Goal: Task Accomplishment & Management: Complete application form

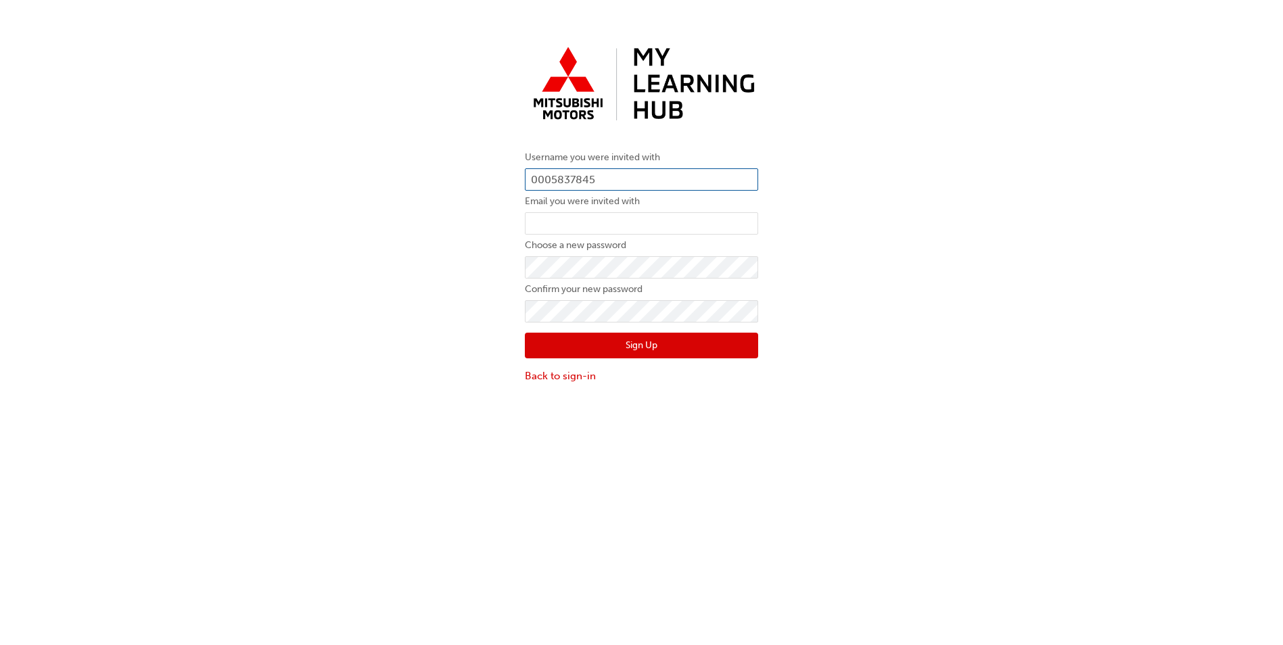
drag, startPoint x: 628, startPoint y: 174, endPoint x: 487, endPoint y: 174, distance: 141.3
click at [487, 174] on div "Username you were invited with 0005837845 Email you were invited with Choose a …" at bounding box center [641, 211] width 1283 height 363
paste input "985514"
type input "0005985514"
click at [578, 224] on input "email" at bounding box center [641, 223] width 233 height 23
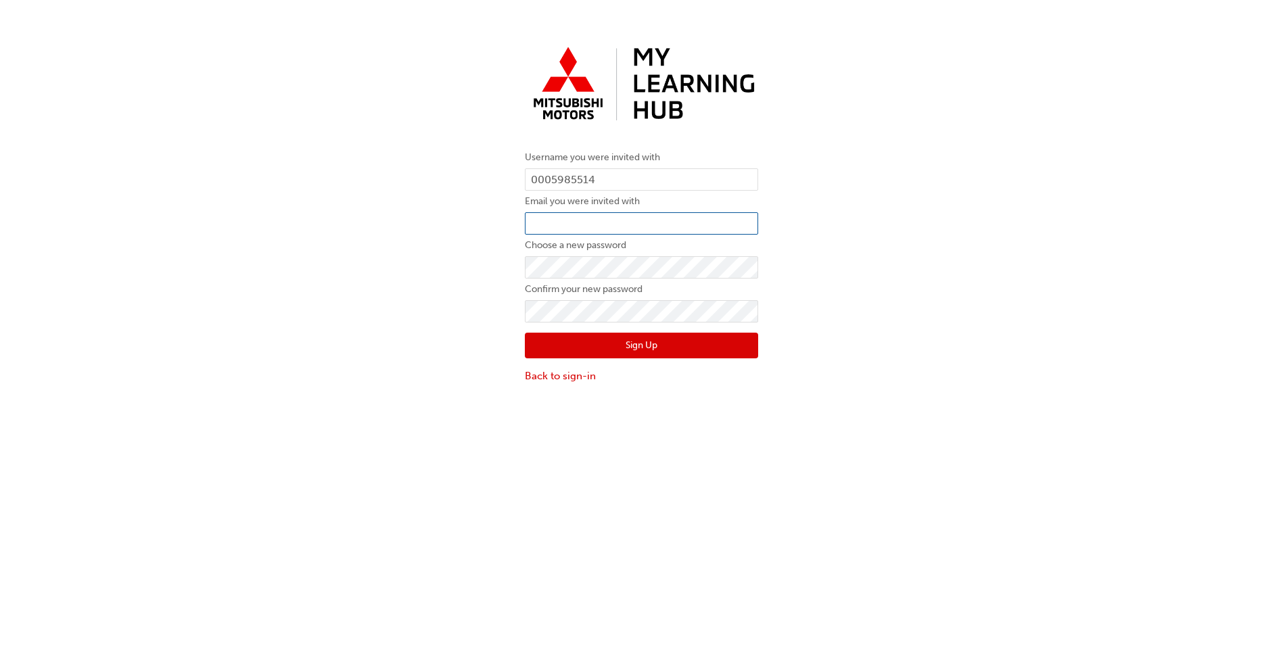
type input "service@pilbaramitsubishi.com.au"
click at [509, 267] on div "Username you were invited with 0005985514 Email you were invited with service@p…" at bounding box center [641, 211] width 1283 height 363
click at [670, 172] on input "0005985514" at bounding box center [641, 179] width 233 height 23
type input "0005985514"
click at [1016, 210] on div "Username you were invited with 0005985514 Email you were invited with service@p…" at bounding box center [641, 211] width 1283 height 363
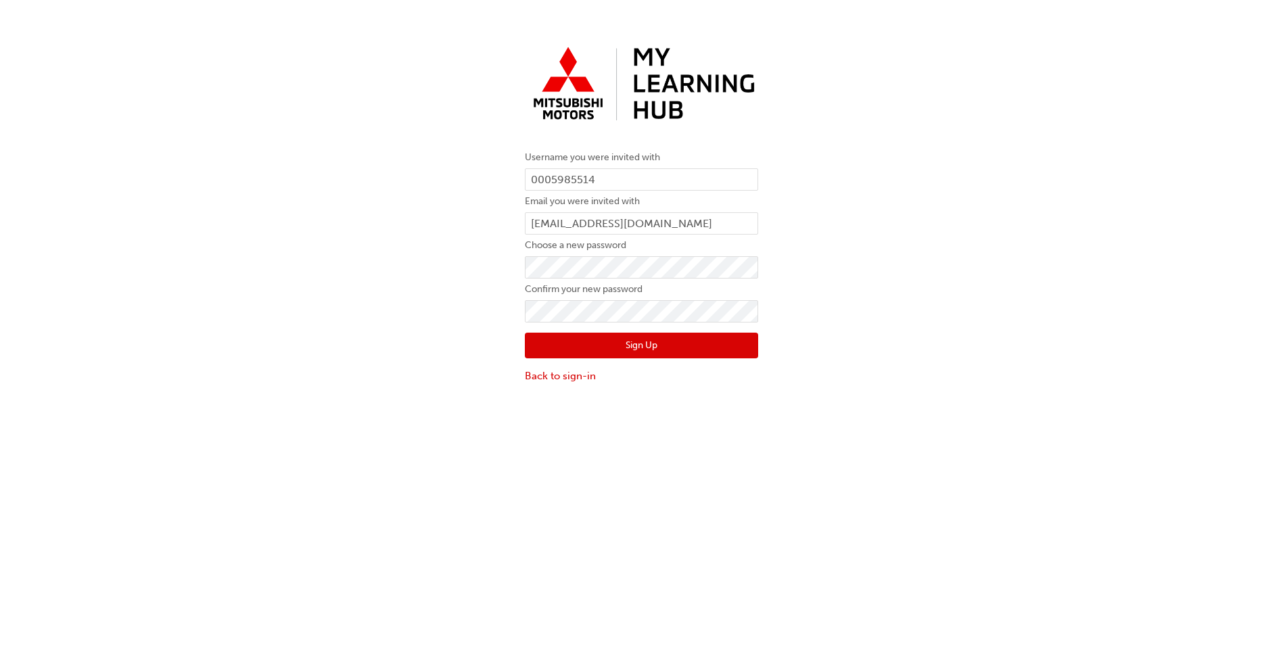
click at [605, 350] on button "Sign Up" at bounding box center [641, 346] width 233 height 26
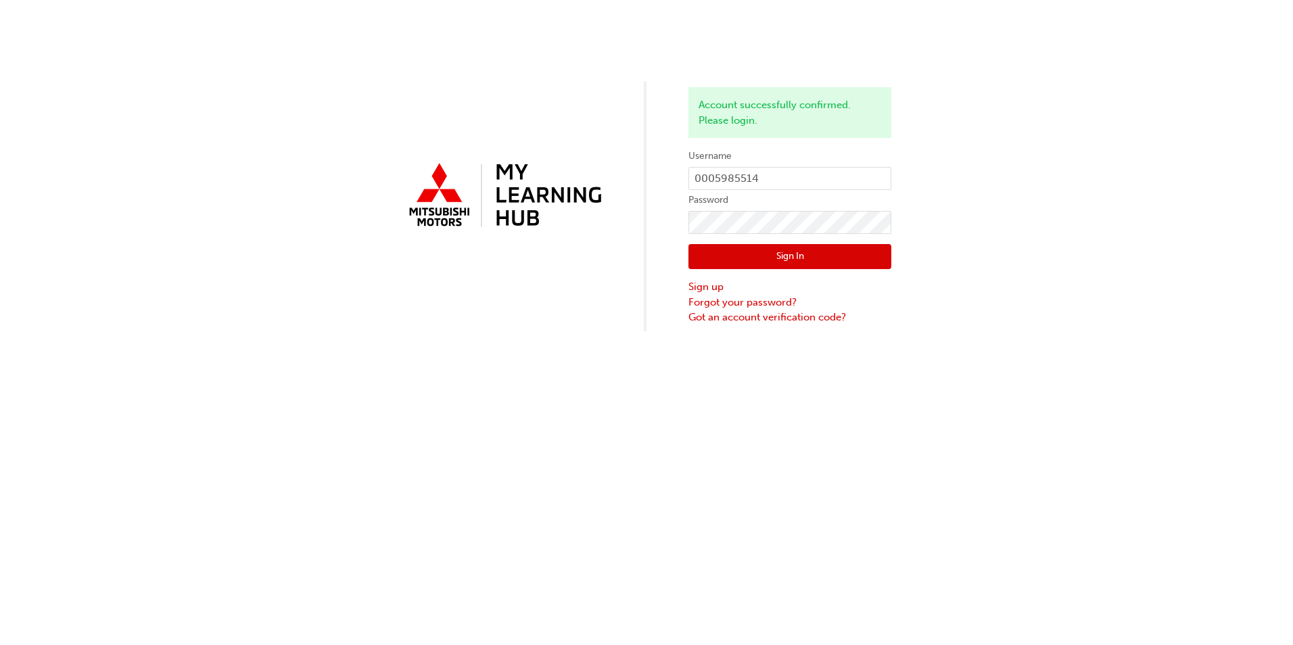
click at [803, 260] on button "Sign In" at bounding box center [789, 257] width 203 height 26
